Goal: Task Accomplishment & Management: Manage account settings

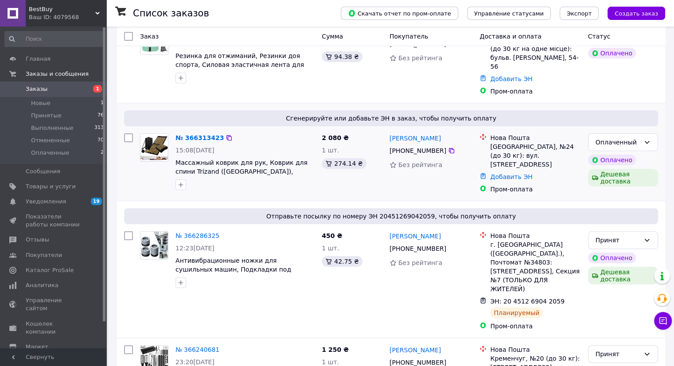
scroll to position [89, 0]
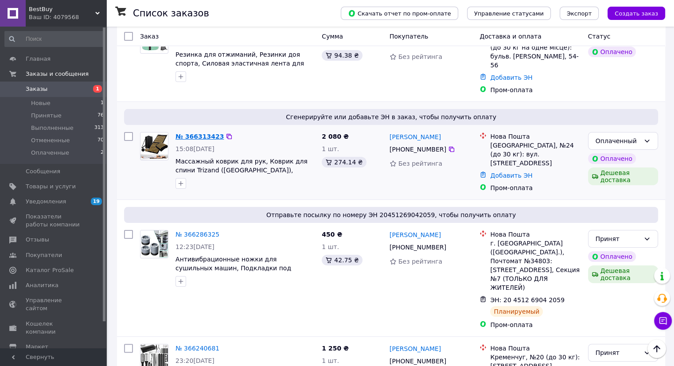
click at [196, 133] on link "№ 366313423" at bounding box center [199, 136] width 48 height 7
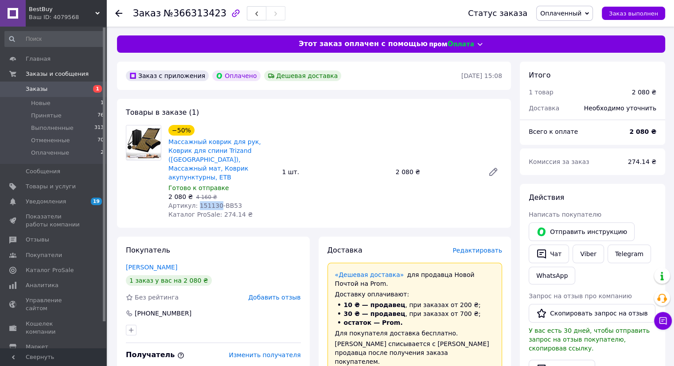
drag, startPoint x: 194, startPoint y: 198, endPoint x: 213, endPoint y: 198, distance: 19.5
click at [213, 202] on span "Артикул: 151130-BB53" at bounding box center [205, 205] width 74 height 7
copy span "151130"
drag, startPoint x: 396, startPoint y: 165, endPoint x: 410, endPoint y: 169, distance: 14.6
click at [410, 169] on div "2 080 ₴" at bounding box center [436, 172] width 89 height 12
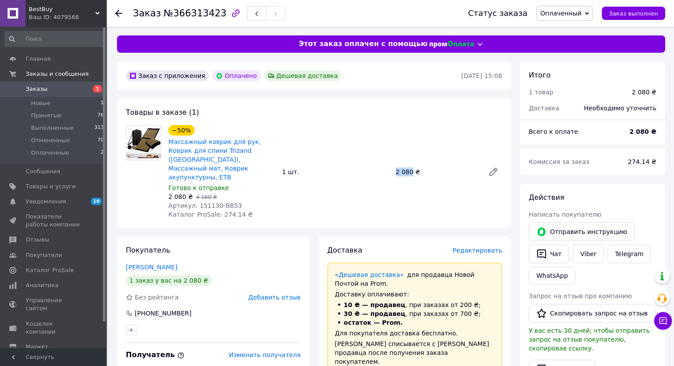
copy div "2 080"
drag, startPoint x: 216, startPoint y: 209, endPoint x: 234, endPoint y: 210, distance: 17.7
click at [234, 210] on div "−50% Массажный коврик для рук, Коврик для спини Trizand ([GEOGRAPHIC_DATA]), Ма…" at bounding box center [221, 171] width 113 height 97
copy span "274.14"
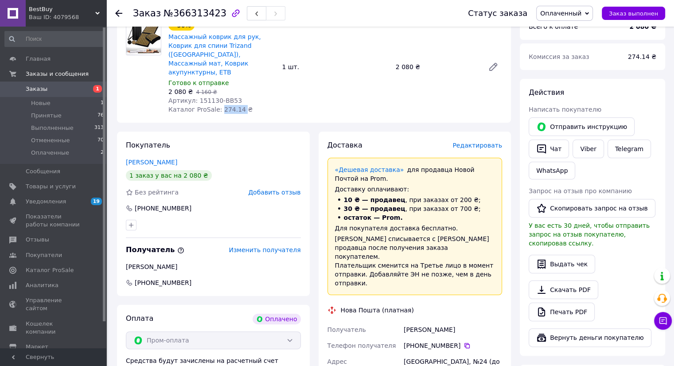
scroll to position [133, 0]
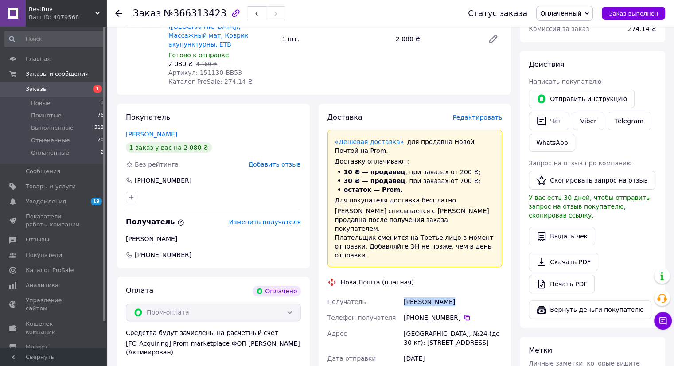
drag, startPoint x: 414, startPoint y: 287, endPoint x: 450, endPoint y: 289, distance: 36.4
click at [450, 294] on div "[PERSON_NAME]" at bounding box center [453, 302] width 102 height 16
copy div "[PERSON_NAME]"
click at [464, 315] on icon at bounding box center [466, 317] width 5 height 5
click at [555, 16] on span "Оплаченный" at bounding box center [560, 13] width 41 height 7
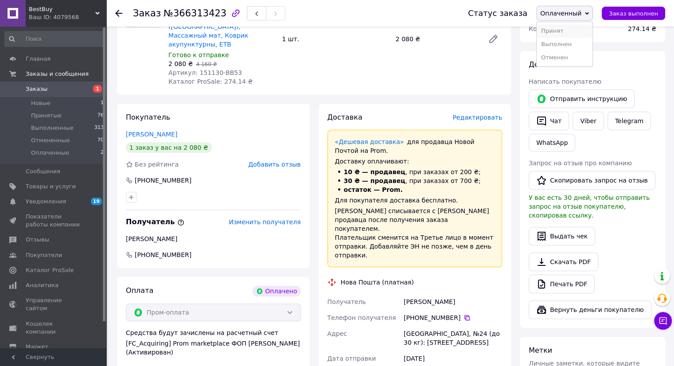
click at [553, 32] on li "Принят" at bounding box center [564, 30] width 56 height 13
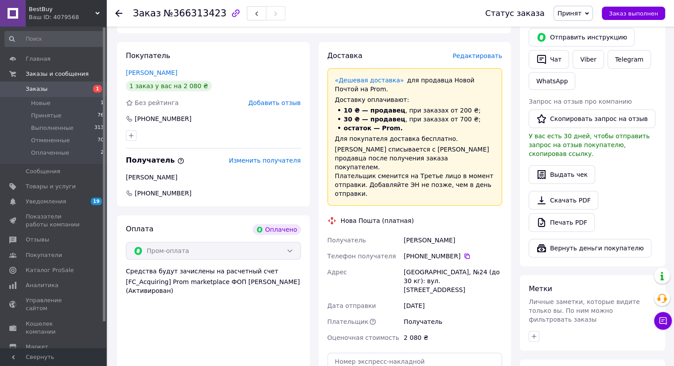
scroll to position [221, 0]
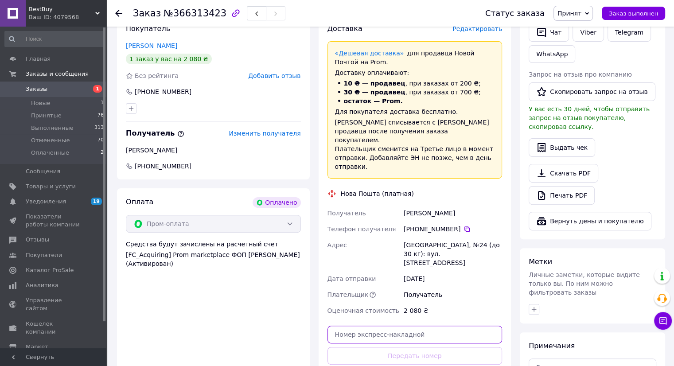
paste input "20451269177490"
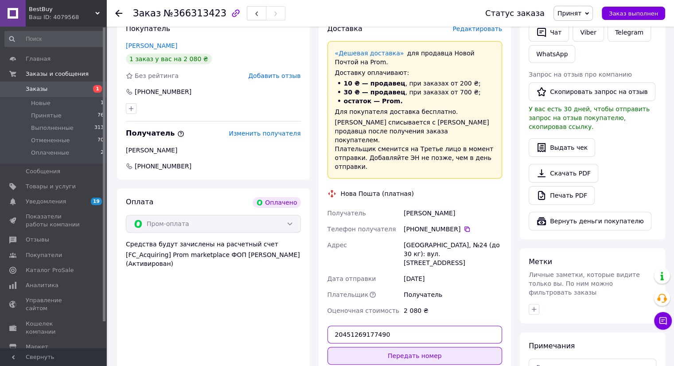
type input "20451269177490"
click at [392, 347] on button "Передать номер" at bounding box center [414, 356] width 175 height 18
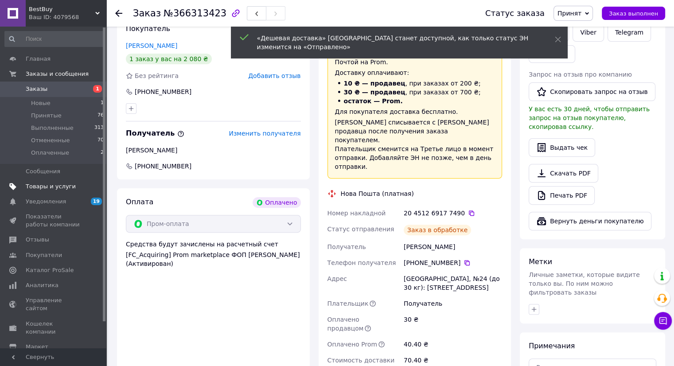
click at [46, 187] on span "Товары и услуги" at bounding box center [51, 186] width 50 height 8
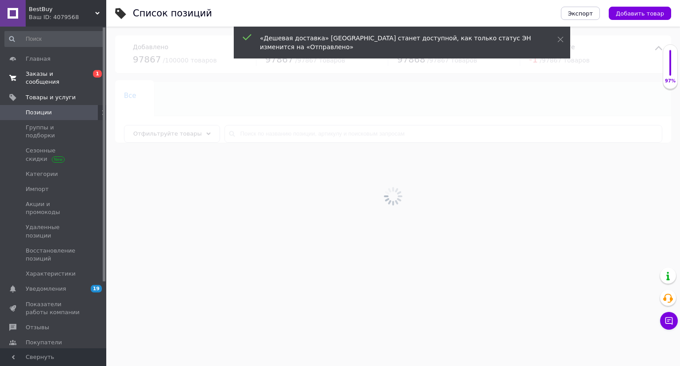
click at [46, 79] on link "Заказы и сообщения 0 1" at bounding box center [54, 77] width 109 height 23
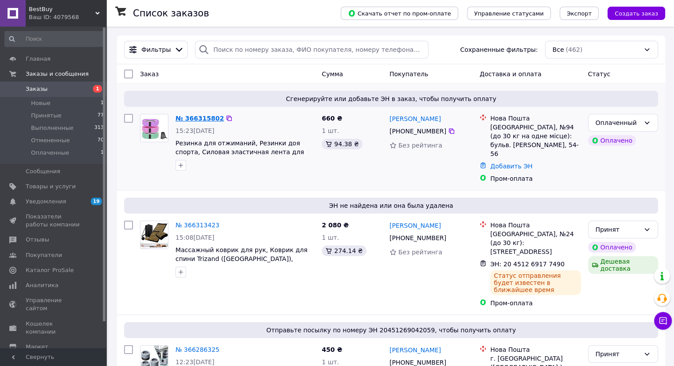
click at [198, 120] on link "№ 366315802" at bounding box center [199, 118] width 48 height 7
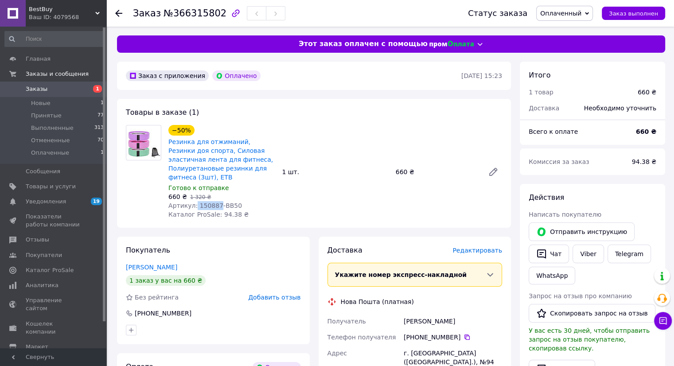
drag, startPoint x: 193, startPoint y: 199, endPoint x: 214, endPoint y: 197, distance: 21.8
click at [214, 202] on span "Артикул: 150887-BB50" at bounding box center [205, 205] width 74 height 7
copy span "150887"
drag, startPoint x: 390, startPoint y: 167, endPoint x: 406, endPoint y: 171, distance: 16.1
click at [406, 171] on div "−50% Резинка для отжиманий, Резинки доя спорта, Силовая эластичная лента для фи…" at bounding box center [335, 171] width 341 height 97
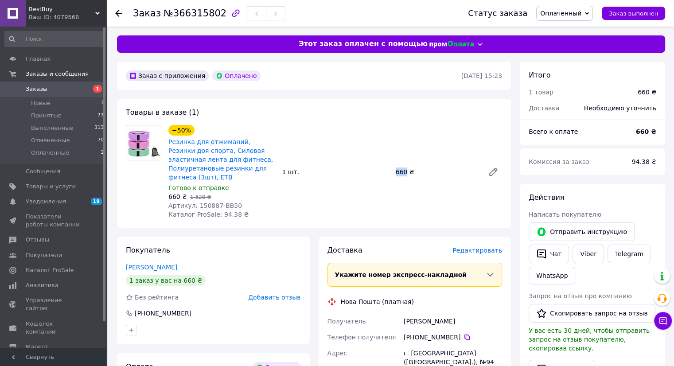
copy div "1 шт. 660"
drag, startPoint x: 214, startPoint y: 205, endPoint x: 230, endPoint y: 207, distance: 15.6
click at [230, 211] on span "Каталог ProSale: 94.38 ₴" at bounding box center [208, 214] width 80 height 7
copy span "94.38"
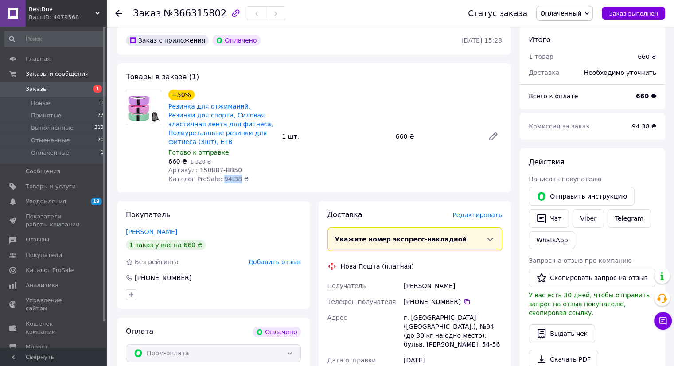
scroll to position [89, 0]
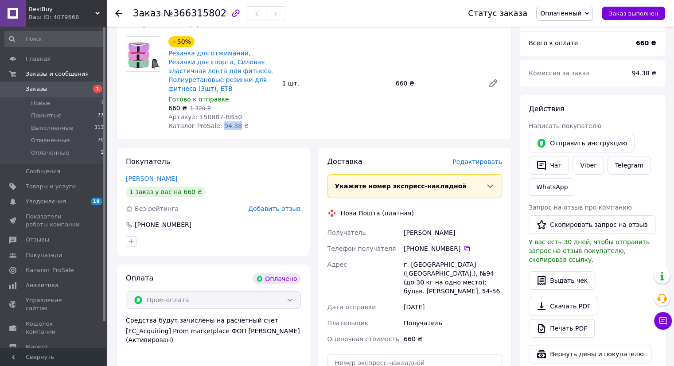
click at [561, 16] on span "Оплаченный" at bounding box center [560, 13] width 41 height 7
click at [558, 28] on li "Принят" at bounding box center [564, 30] width 56 height 13
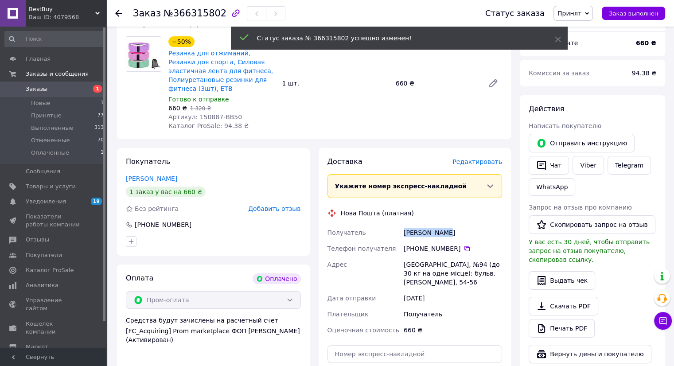
drag, startPoint x: 408, startPoint y: 226, endPoint x: 436, endPoint y: 225, distance: 27.5
click at [440, 227] on div "Получатель [PERSON_NAME] Телефон получателя [PHONE_NUMBER]   Адрес [GEOGRAPHIC_…" at bounding box center [415, 281] width 178 height 113
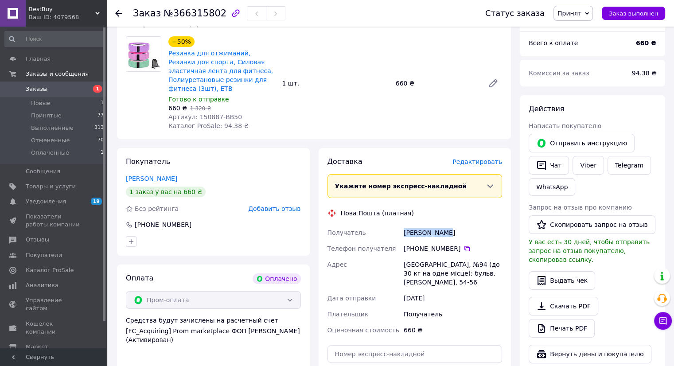
copy div "Получатель [PERSON_NAME]"
click at [464, 245] on icon at bounding box center [466, 248] width 7 height 7
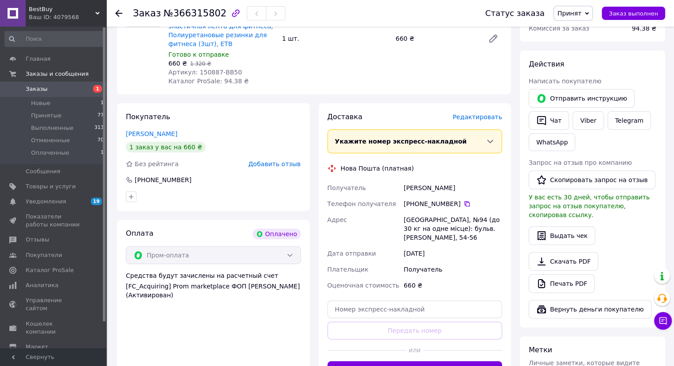
scroll to position [221, 0]
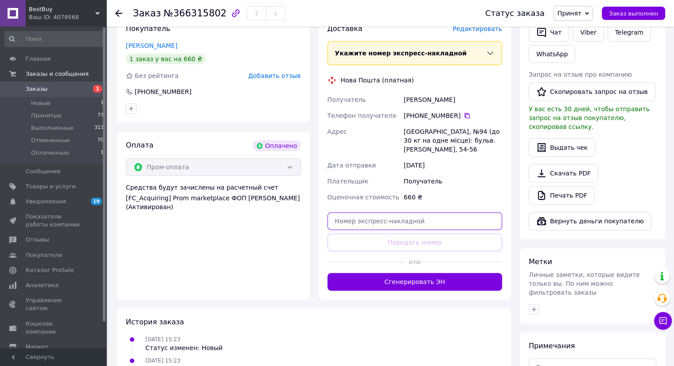
paste input "20451269178812"
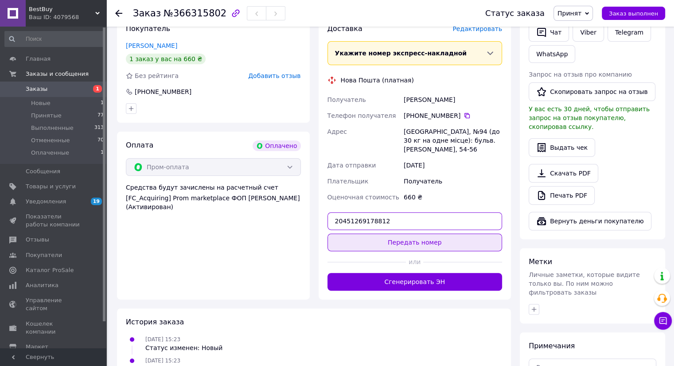
type input "20451269178812"
click at [398, 233] on button "Передать номер" at bounding box center [414, 242] width 175 height 18
